Goal: Information Seeking & Learning: Learn about a topic

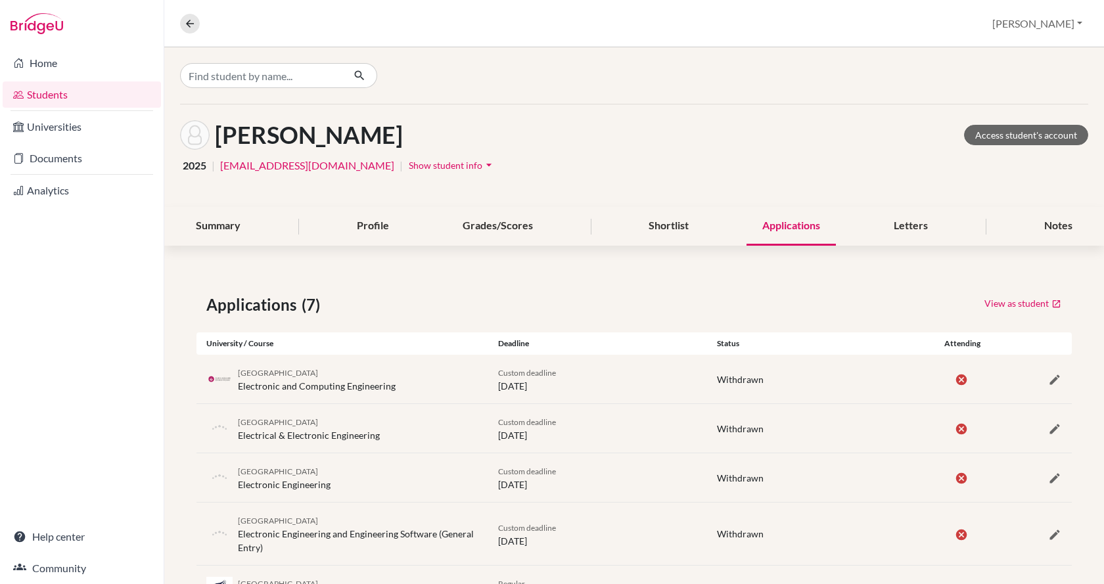
scroll to position [161, 0]
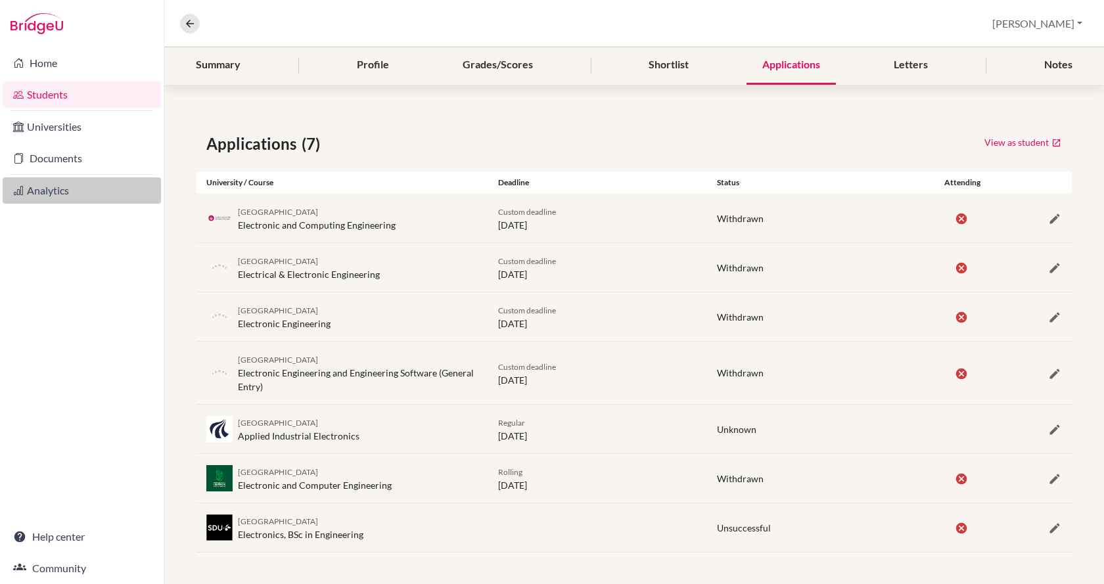
click at [59, 193] on link "Analytics" at bounding box center [82, 190] width 158 height 26
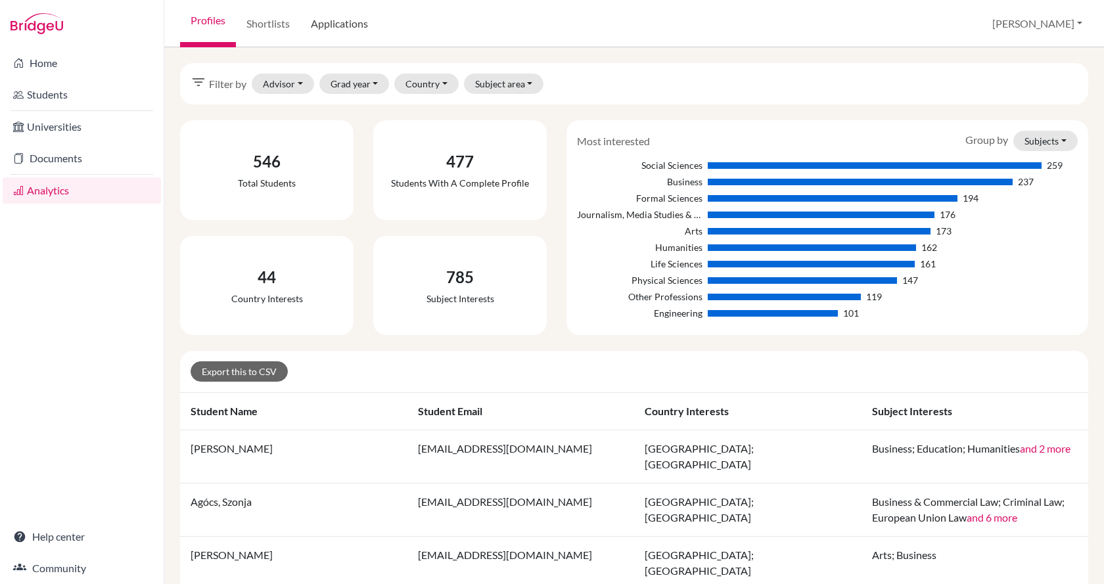
click at [324, 22] on link "Applications" at bounding box center [339, 23] width 78 height 47
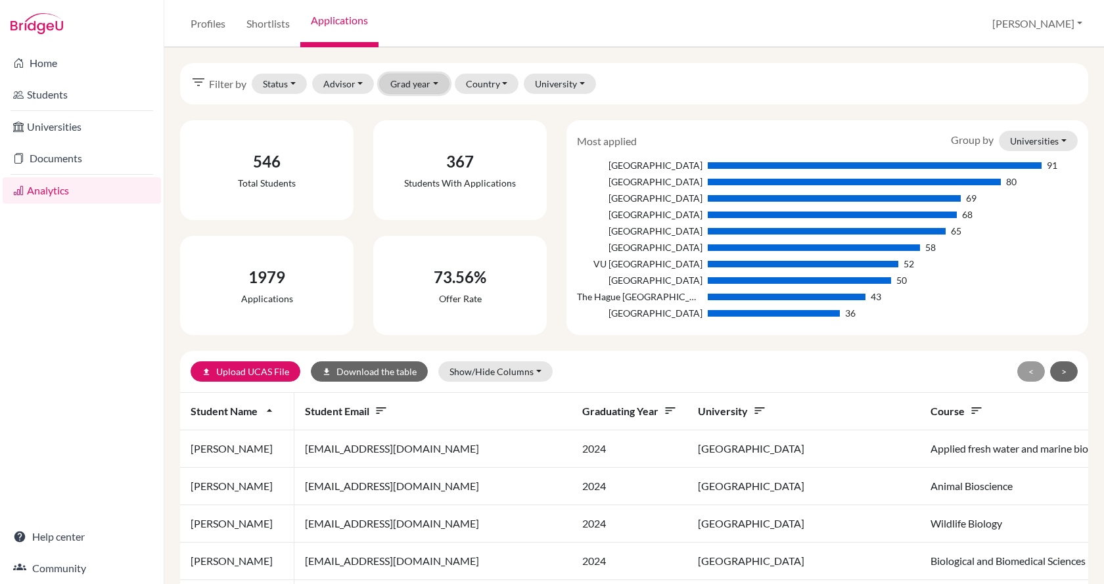
click at [417, 80] on button "Grad year" at bounding box center [414, 84] width 70 height 20
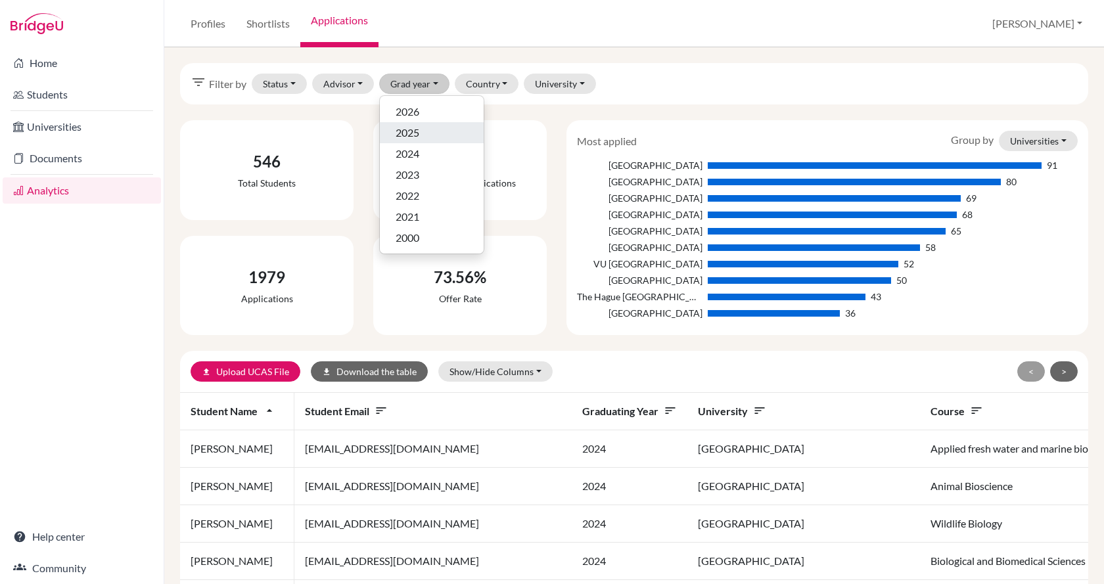
click at [415, 133] on span "2025" at bounding box center [408, 133] width 24 height 16
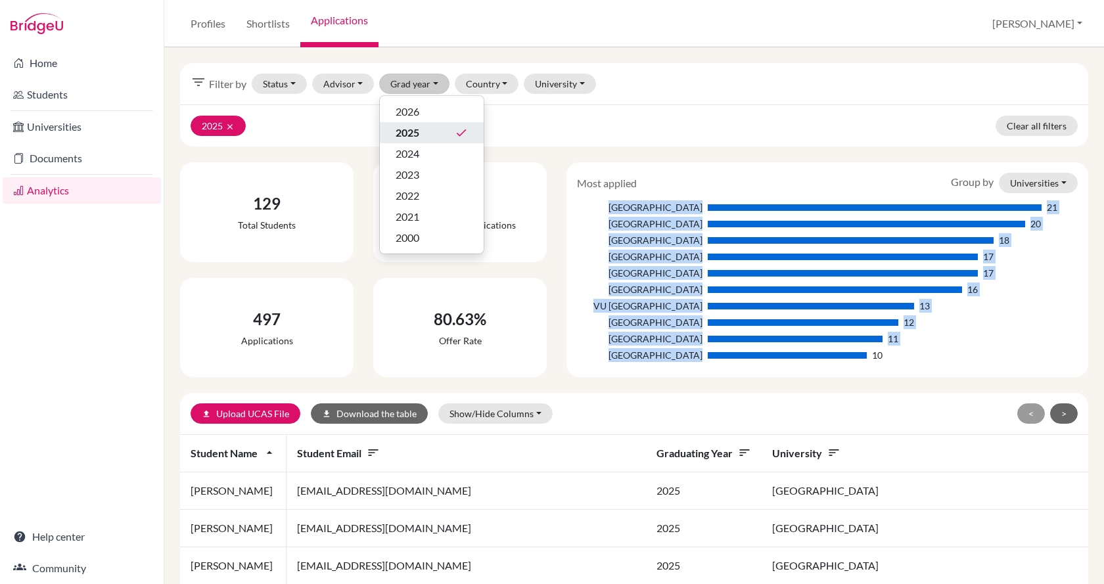
drag, startPoint x: 626, startPoint y: 206, endPoint x: 879, endPoint y: 356, distance: 294.1
click at [879, 356] on div "Tilburg University 21 Maastricht University 20 University of Amsterdam 18 Leide…" at bounding box center [827, 282] width 501 height 164
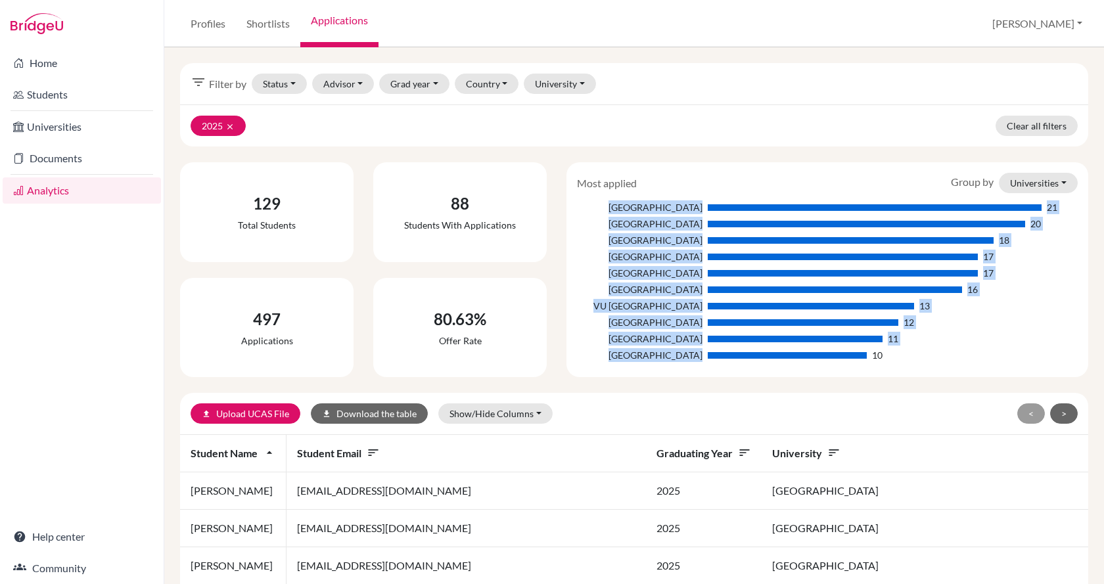
copy div "Tilburg University 21 Maastricht University 20 University of Amsterdam 18 Leide…"
